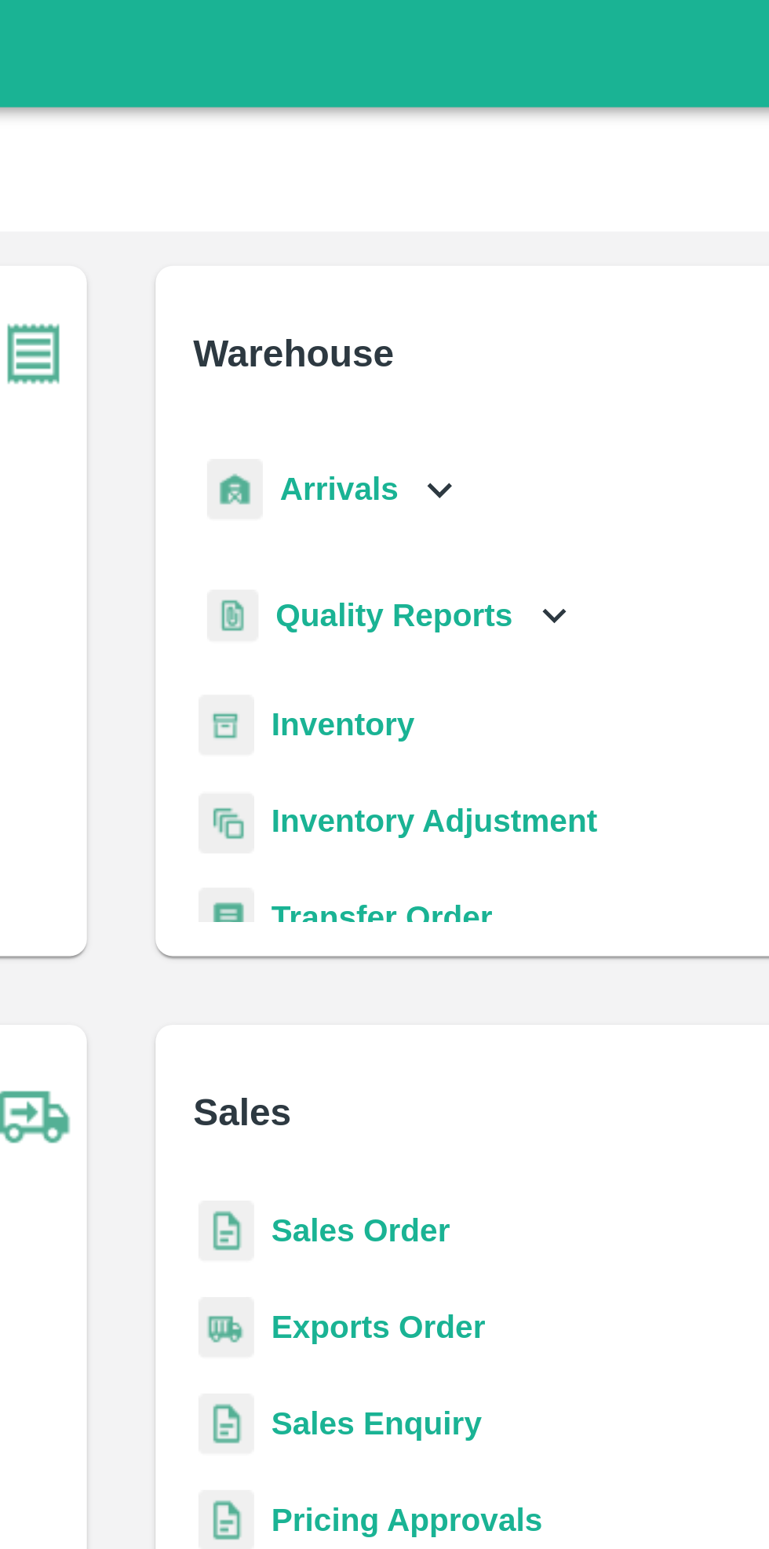
click at [492, 177] on icon at bounding box center [500, 178] width 17 height 17
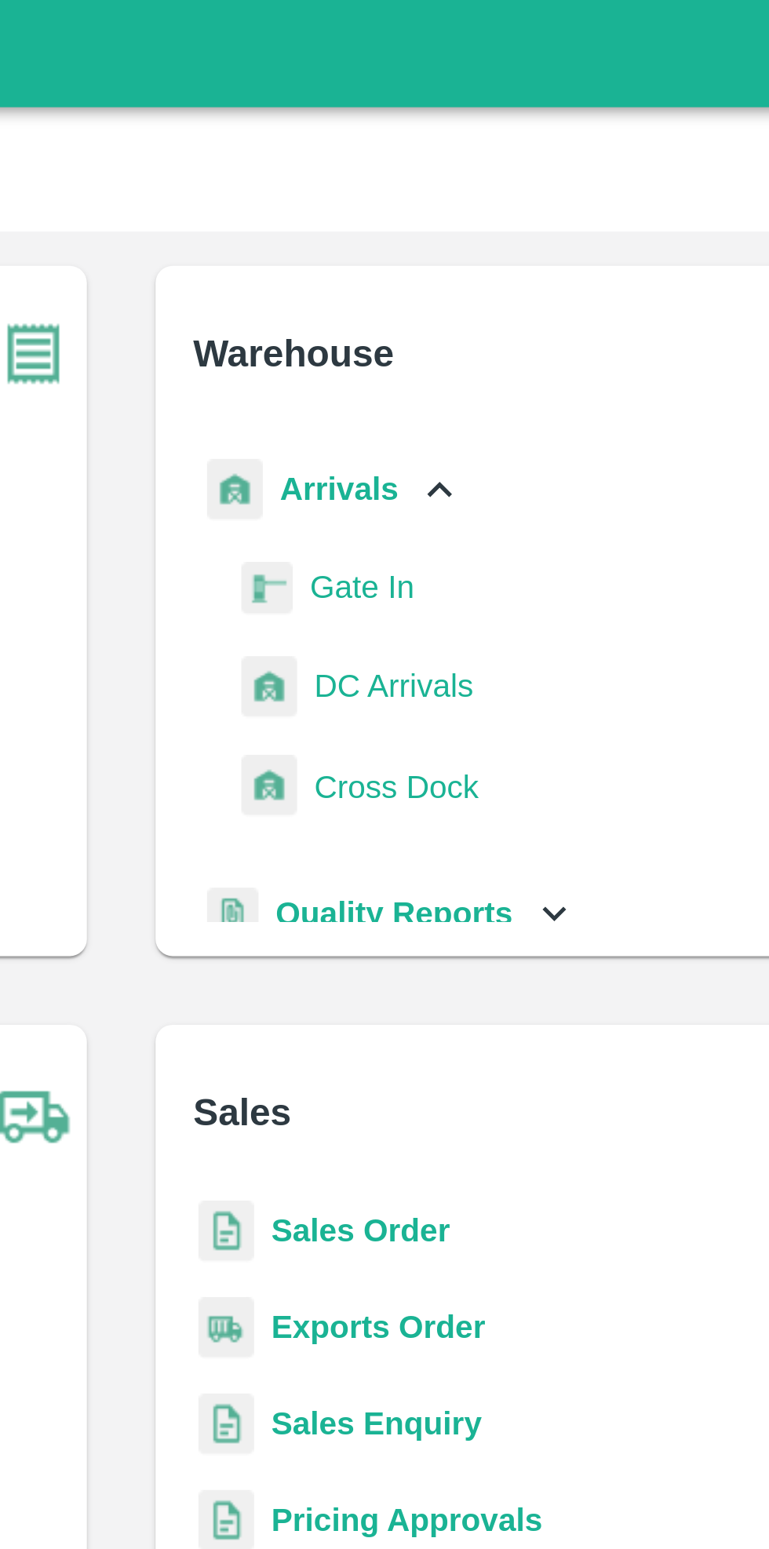
click at [486, 249] on span "DC Arrivals" at bounding box center [484, 250] width 58 height 17
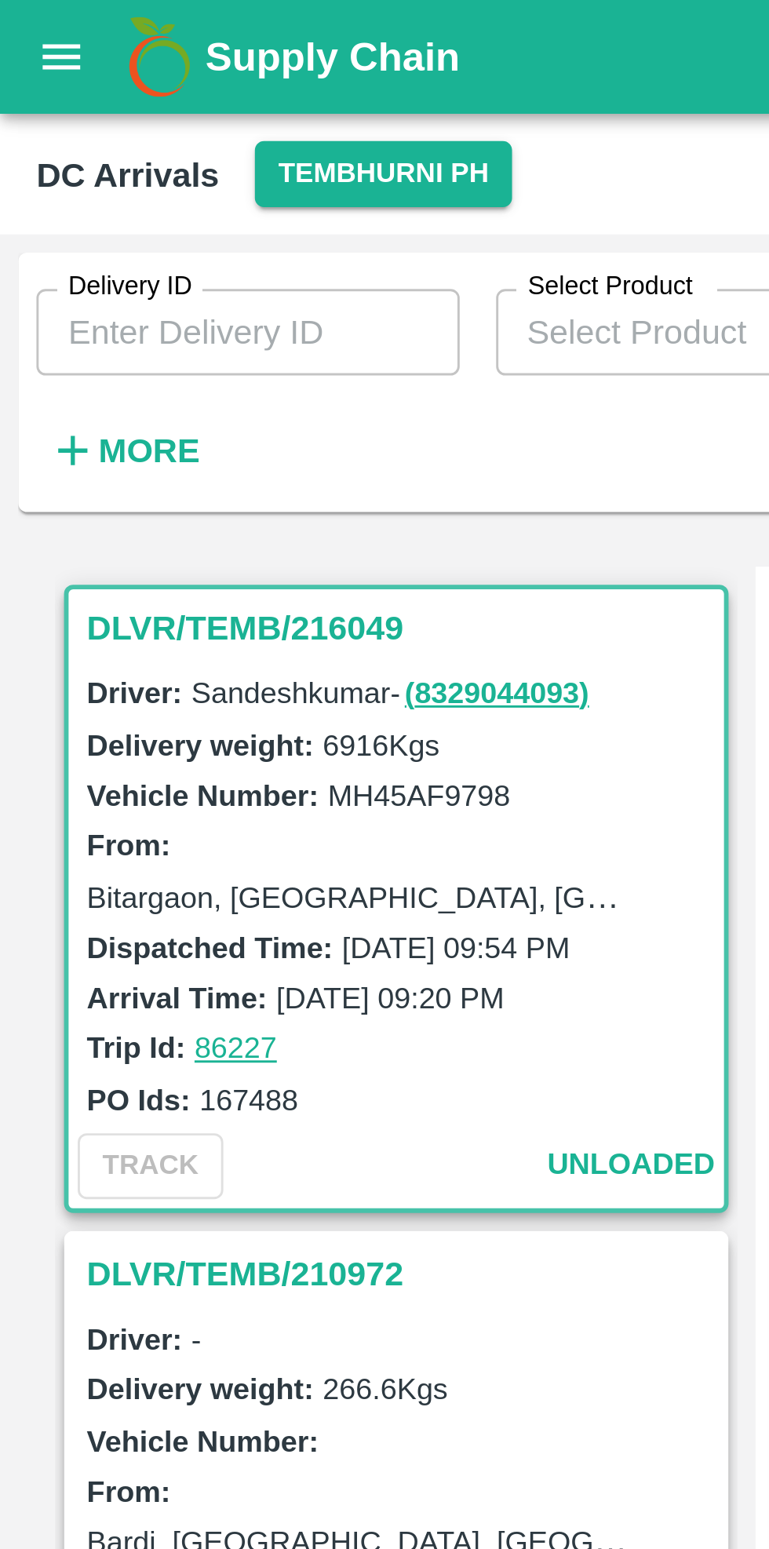
click at [48, 152] on strong "More" at bounding box center [51, 155] width 35 height 13
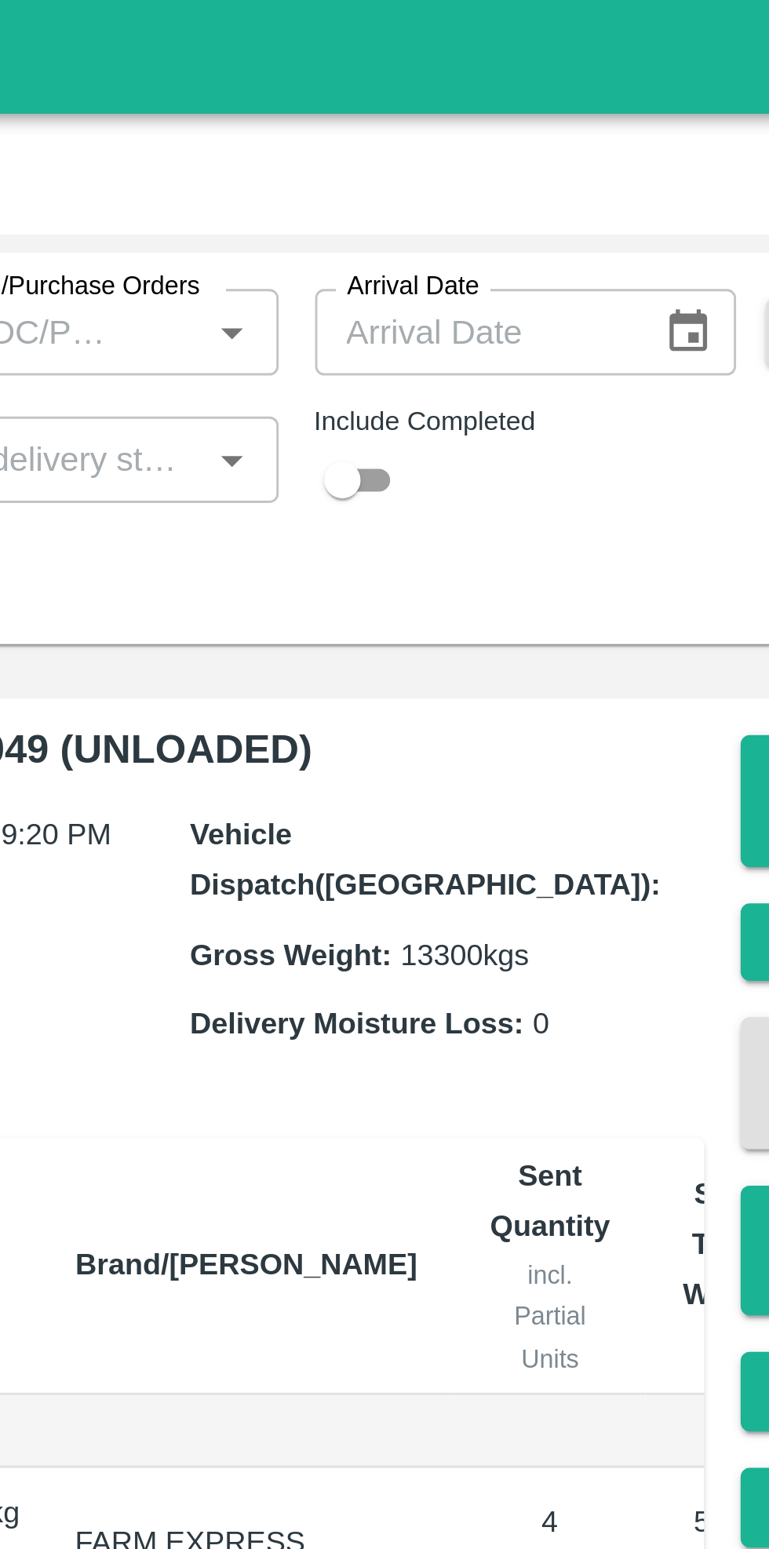
click at [507, 167] on input "checkbox" at bounding box center [496, 165] width 56 height 19
checkbox input "true"
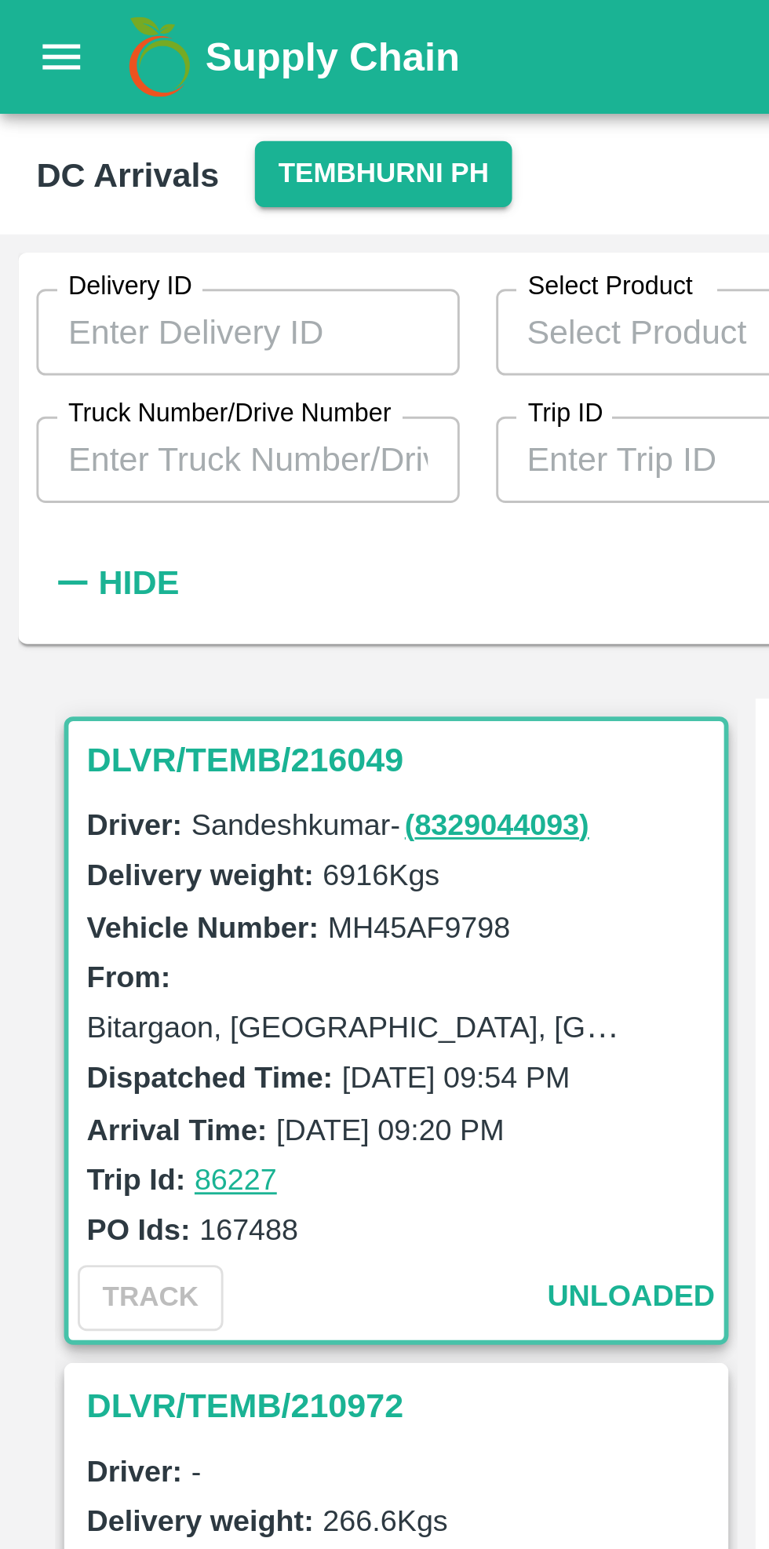
click at [90, 162] on input "Truck Number/Drive Number" at bounding box center [86, 159] width 146 height 30
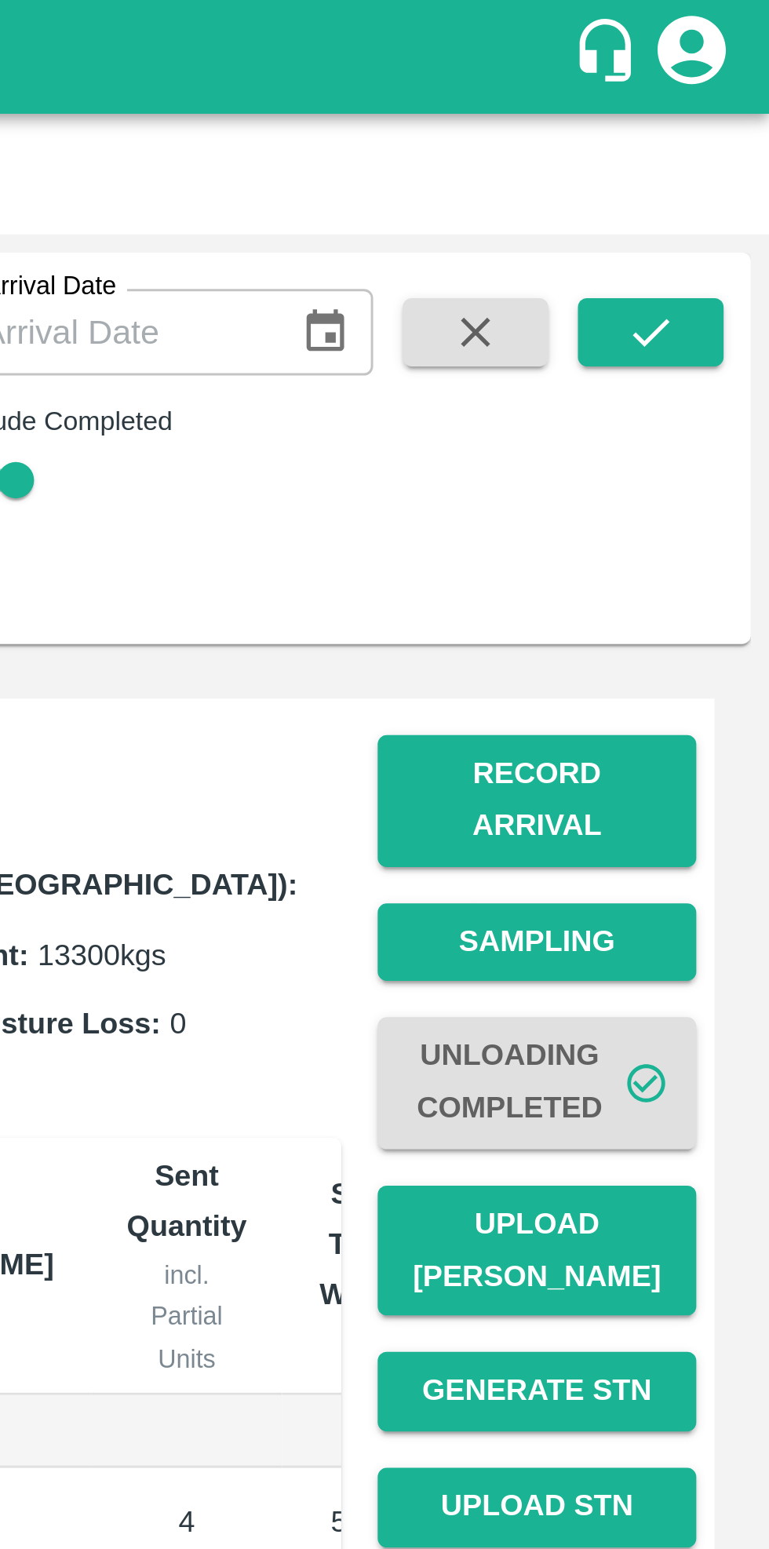
type input "1188"
click at [735, 107] on icon "submit" at bounding box center [727, 114] width 17 height 17
